Goal: Find specific page/section: Find specific page/section

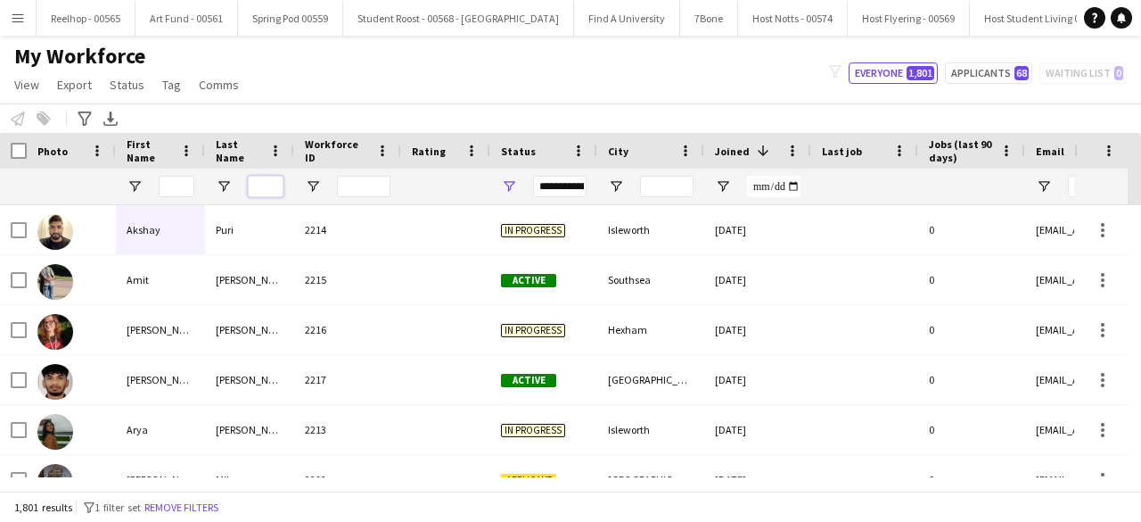
click at [260, 183] on input "Last Name Filter Input" at bounding box center [266, 186] width 36 height 21
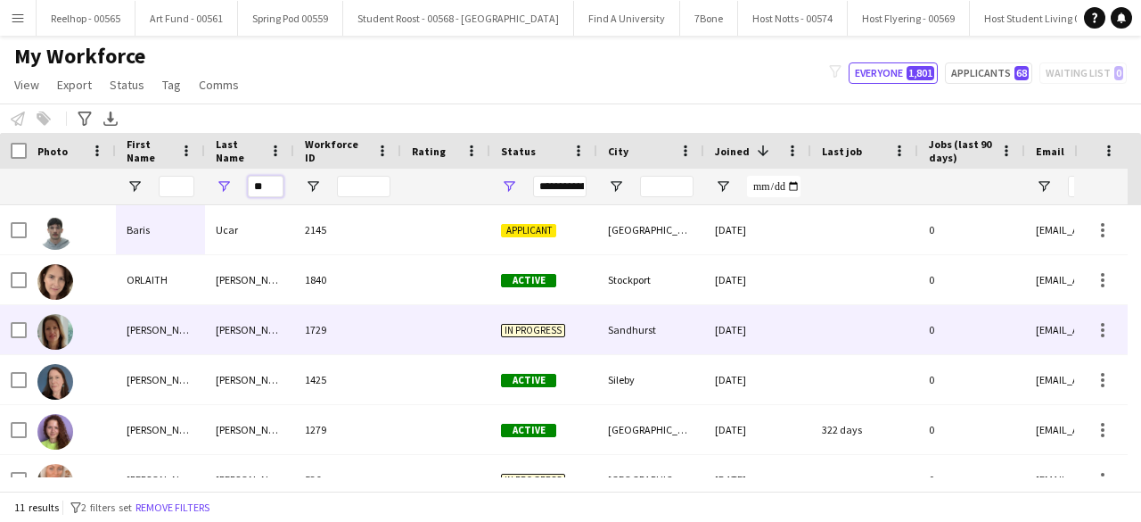
type input "*"
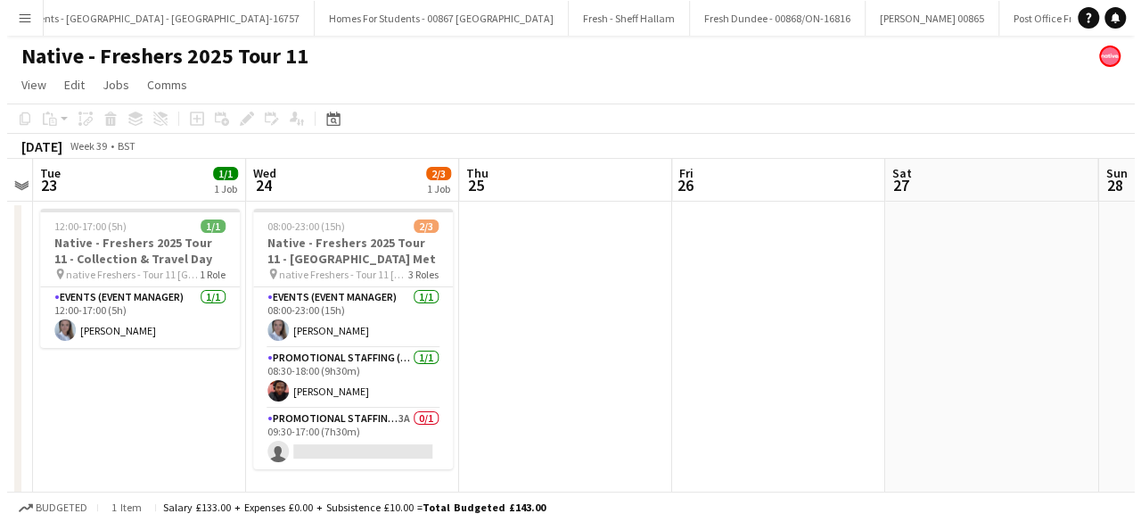
scroll to position [0, 25987]
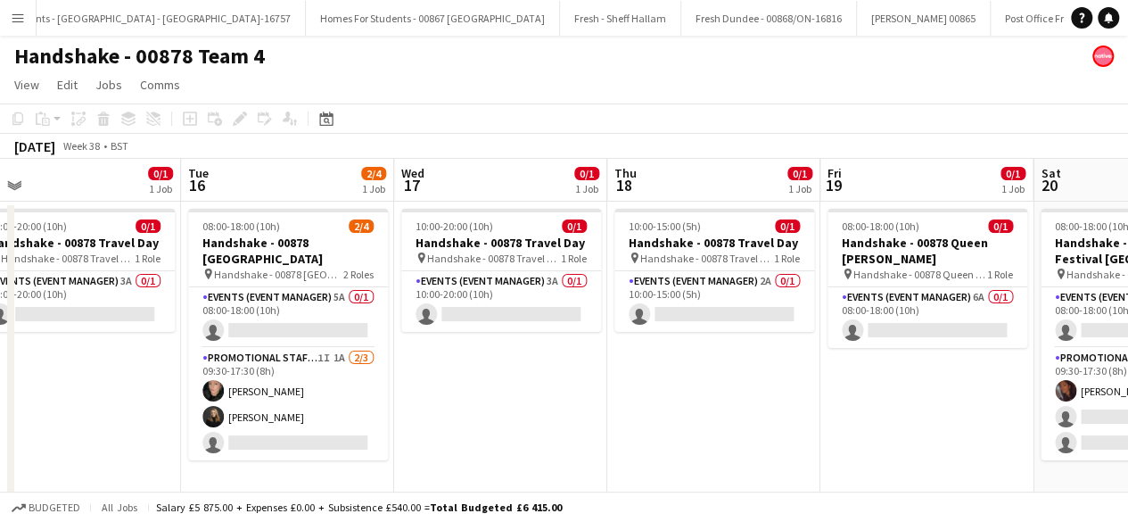
scroll to position [0, 746]
